Goal: Task Accomplishment & Management: Manage account settings

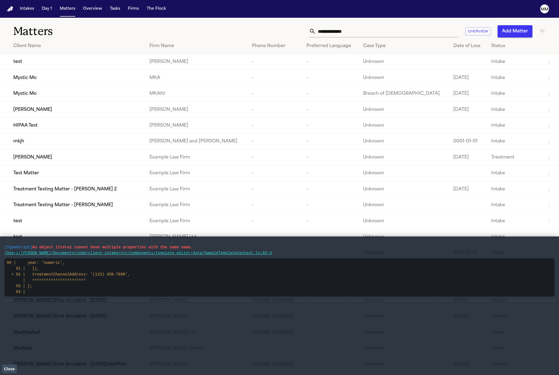
click at [30, 79] on span "Mystic Mo" at bounding box center [24, 77] width 23 height 7
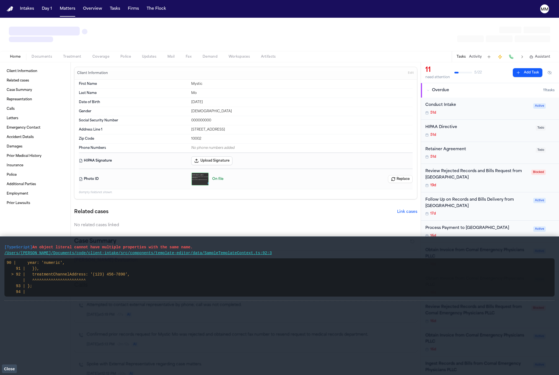
click at [3, 21] on div at bounding box center [279, 34] width 559 height 33
click at [6, 24] on div at bounding box center [279, 34] width 559 height 33
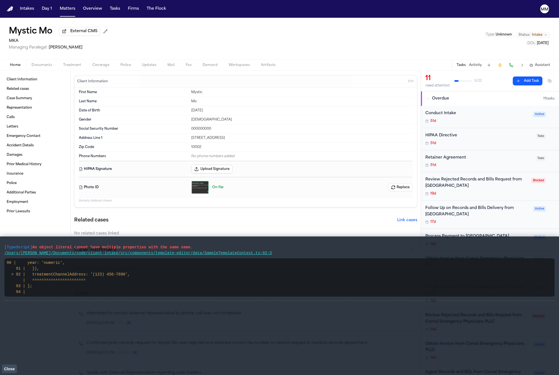
click at [32, 23] on div "Mystic Mo External CMS MKA Managing Paralegal: Michelle Mansoor Type : Unknown …" at bounding box center [279, 39] width 559 height 42
click at [1, 22] on icon "Copy Matter ID" at bounding box center [2, 21] width 3 height 3
drag, startPoint x: 86, startPoint y: 35, endPoint x: 105, endPoint y: 46, distance: 22.3
click at [104, 45] on div "Mystic Mo External CMS MKA Managing Paralegal: Michelle Mansoor" at bounding box center [59, 39] width 101 height 24
click at [100, 32] on div "External CMS" at bounding box center [84, 31] width 51 height 9
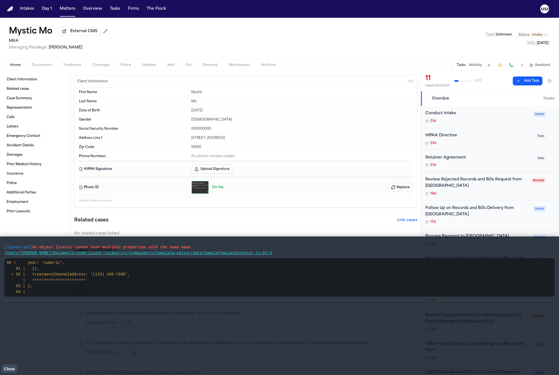
click at [102, 32] on button at bounding box center [105, 31] width 9 height 9
type input "**********"
click at [137, 34] on button at bounding box center [134, 33] width 8 height 8
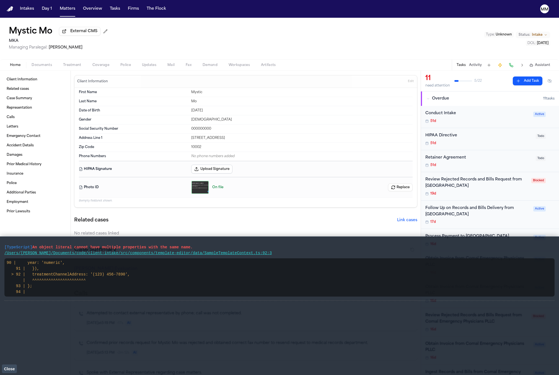
click at [66, 65] on span "Treatment" at bounding box center [72, 65] width 18 height 4
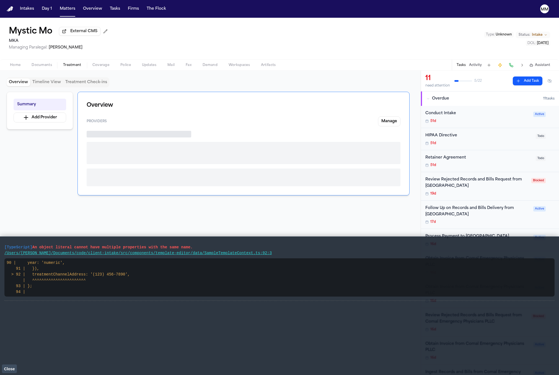
click at [53, 67] on button "Documents" at bounding box center [42, 65] width 32 height 7
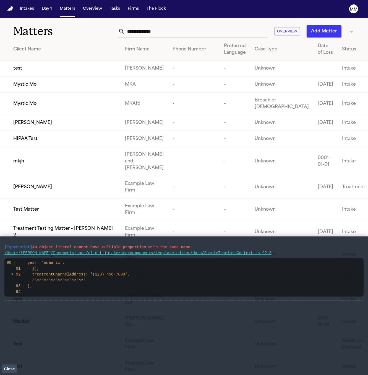
click at [46, 88] on div "Mystic Mo" at bounding box center [64, 84] width 103 height 7
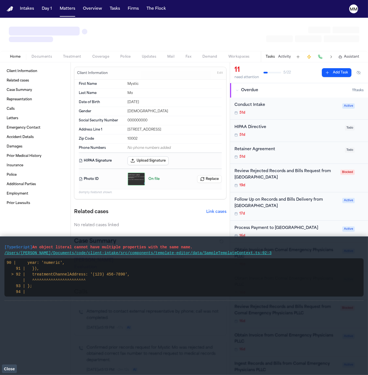
click at [61, 56] on button "Treatment" at bounding box center [72, 56] width 29 height 7
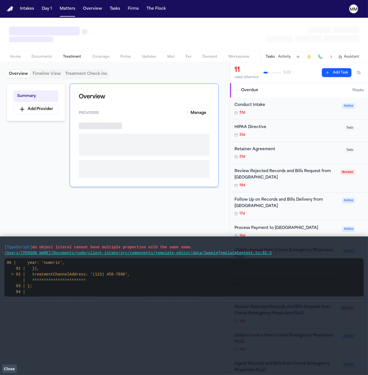
click at [50, 56] on span "Documents" at bounding box center [42, 57] width 20 height 4
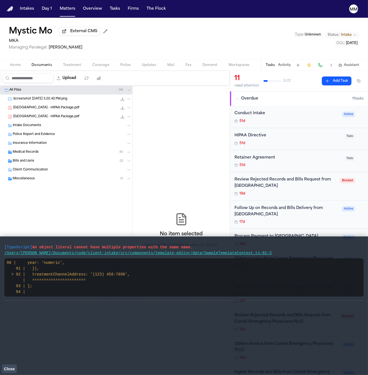
click at [75, 103] on div "Screenshot 2025-08-08 at 3.20.42 PM.png 150.5 KB • PNG" at bounding box center [66, 98] width 133 height 9
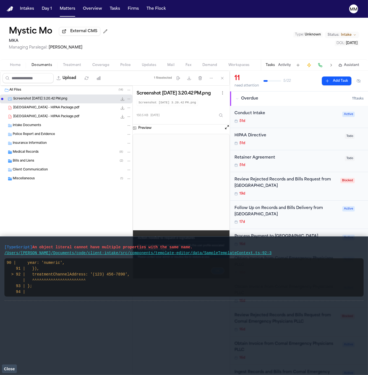
click at [156, 106] on code "Screenshot 2025-08-08 at 3.20.42 PM.png" at bounding box center [167, 102] width 61 height 6
click at [157, 96] on h3 "Screenshot 2025-08-08 at 3.20.42 PM.png" at bounding box center [174, 94] width 74 height 6
copy div "Screenshot 2025-08-08 at 3.20.42 PM.png"
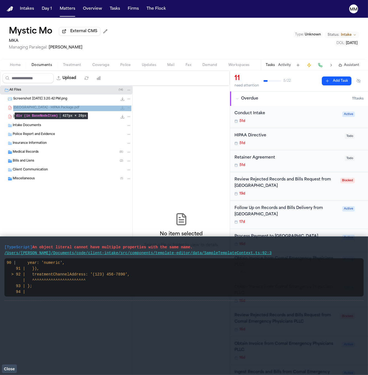
click at [81, 110] on div "West Hill Medical Center - HIPAA Package.pdf 2.5 MB • PDF" at bounding box center [72, 108] width 118 height 6
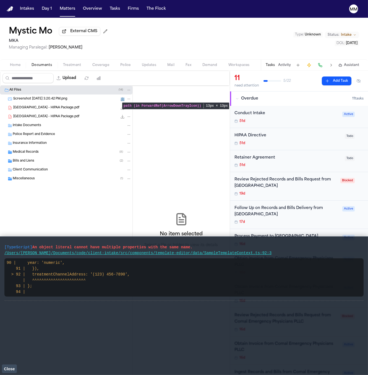
click at [122, 101] on icon "File: Screenshot 2025-08-08 at 3.20.42 PM.png" at bounding box center [123, 99] width 4 height 4
click at [12, 368] on span "Close" at bounding box center [9, 368] width 11 height 4
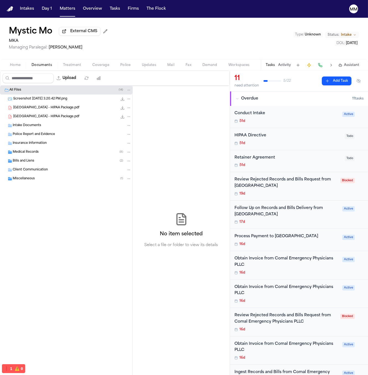
scroll to position [1, 0]
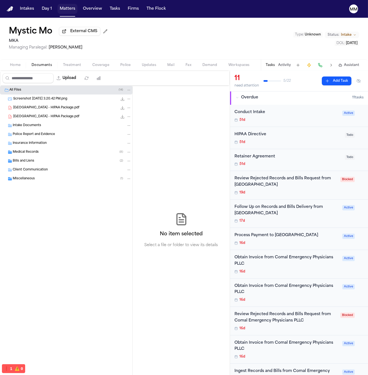
click at [63, 9] on button "Matters" at bounding box center [68, 9] width 20 height 10
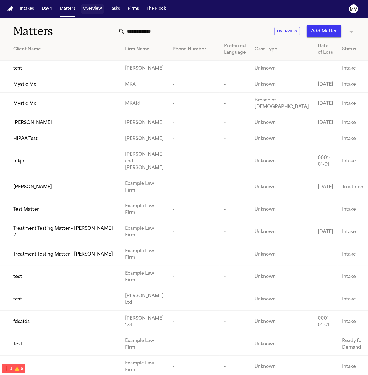
click at [115, 13] on button "Tasks" at bounding box center [115, 9] width 15 height 10
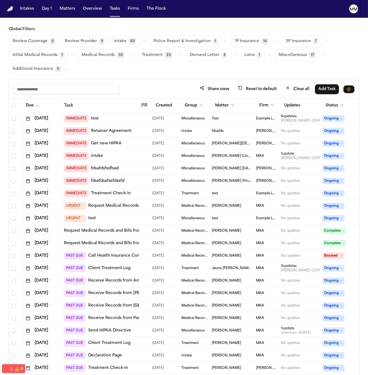
click at [158, 55] on span "Treatment" at bounding box center [152, 55] width 21 height 6
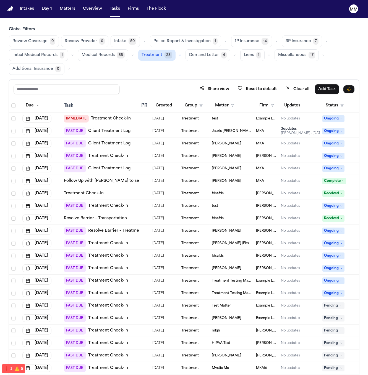
click at [331, 155] on span "Ongoing" at bounding box center [334, 156] width 22 height 7
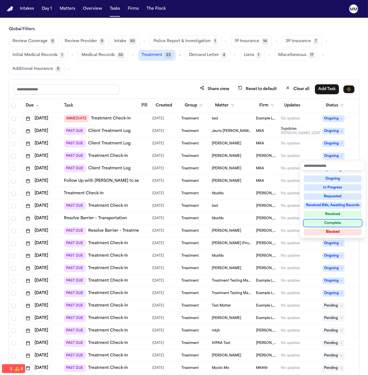
click at [328, 223] on div "Complete" at bounding box center [333, 223] width 58 height 7
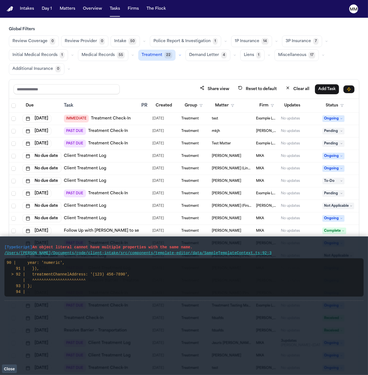
drag, startPoint x: 12, startPoint y: 364, endPoint x: 19, endPoint y: 363, distance: 6.7
click at [0, 374] on vite-plugin-checker-error-overlay at bounding box center [0, 375] width 0 height 0
click at [22, 362] on div "[TypeScript] An object literal cannot have multiple properties with the same na…" at bounding box center [184, 305] width 360 height 129
click at [16, 362] on div "[TypeScript] An object literal cannot have multiple properties with the same na…" at bounding box center [184, 305] width 360 height 129
click at [19, 360] on div "[TypeScript] An object literal cannot have multiple properties with the same na…" at bounding box center [184, 305] width 360 height 129
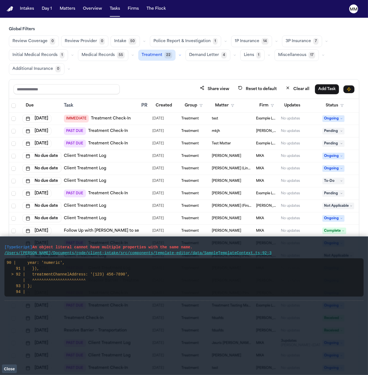
click at [6, 372] on button "Close" at bounding box center [9, 368] width 15 height 8
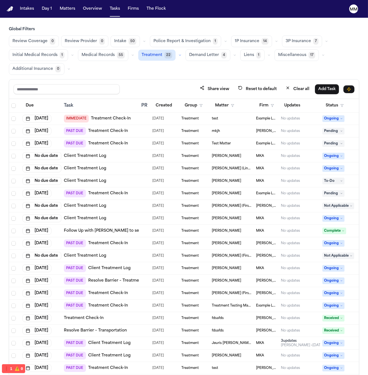
click at [337, 128] on span "Pending" at bounding box center [334, 131] width 22 height 7
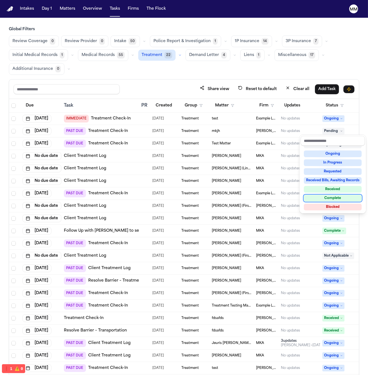
click at [329, 198] on div "Complete" at bounding box center [333, 198] width 58 height 7
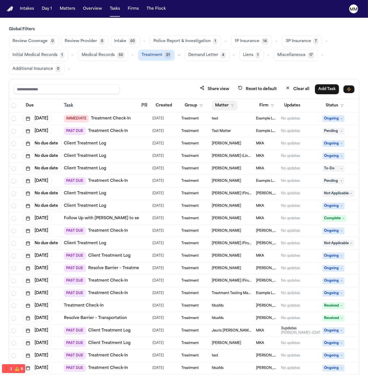
click at [227, 104] on button "Matter" at bounding box center [225, 105] width 26 height 10
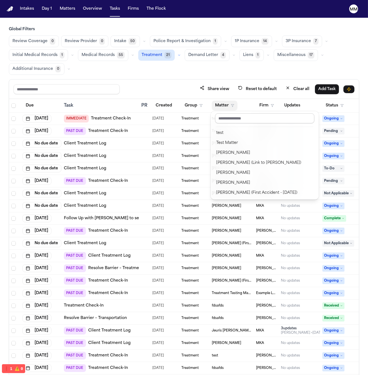
click at [238, 117] on input "text" at bounding box center [264, 118] width 99 height 10
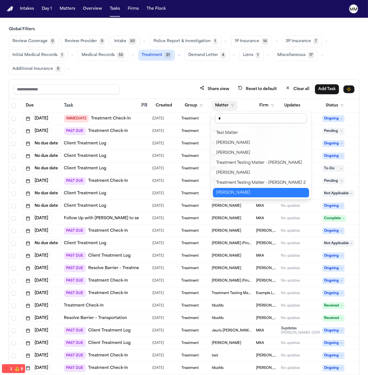
scroll to position [1, 0]
type input "**"
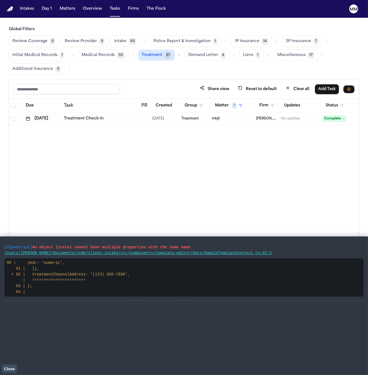
click at [99, 119] on link "Treatment Check-In" at bounding box center [84, 119] width 40 height 6
click at [223, 140] on div "Due Task PR Created Group Matter 1 Firm Updates Status Assignee Aug 20, 2025 Tr…" at bounding box center [184, 256] width 350 height 314
click at [63, 6] on button "Matters" at bounding box center [68, 9] width 20 height 10
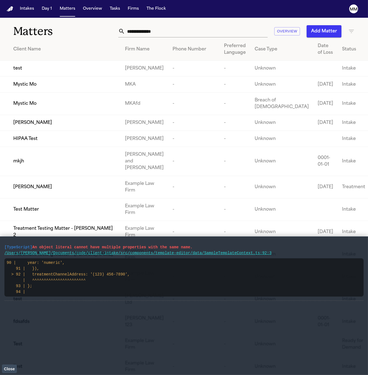
click at [46, 107] on div "Mystic Mo" at bounding box center [64, 103] width 103 height 7
click at [61, 92] on td "Mystic Mo" at bounding box center [60, 84] width 121 height 16
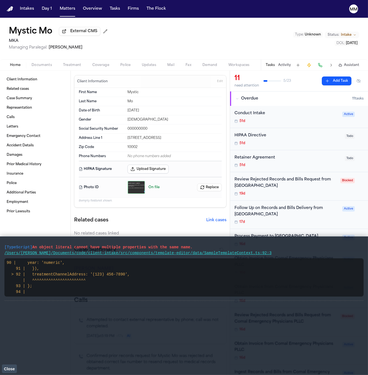
click at [5, 22] on icon "Copy Matter ID" at bounding box center [4, 21] width 6 height 6
